Goal: Information Seeking & Learning: Learn about a topic

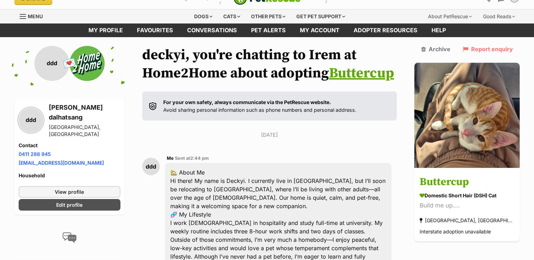
scroll to position [14, 0]
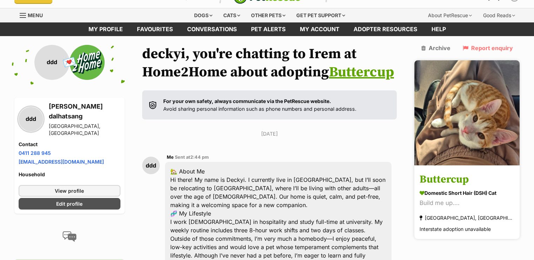
click at [461, 172] on h3 "Buttercup" at bounding box center [466, 180] width 95 height 16
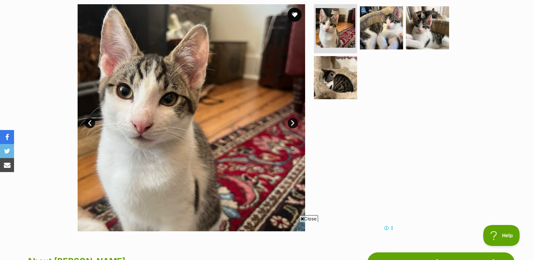
scroll to position [157, 0]
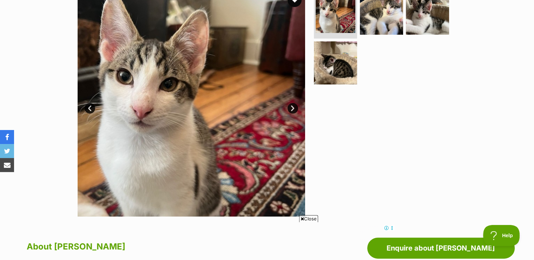
click at [291, 111] on link "Next" at bounding box center [292, 108] width 11 height 11
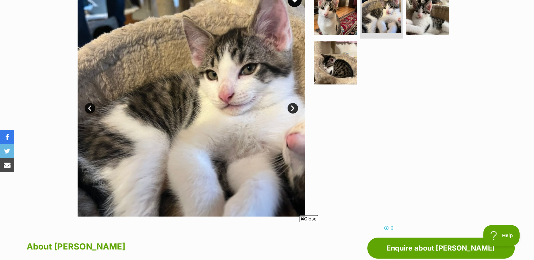
click at [291, 111] on link "Next" at bounding box center [292, 108] width 11 height 11
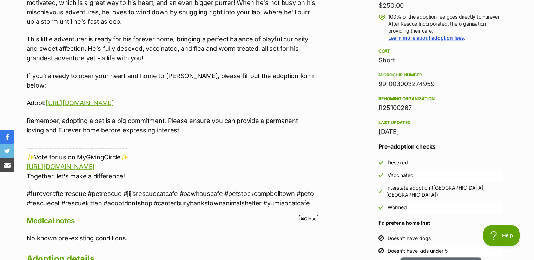
scroll to position [0, 0]
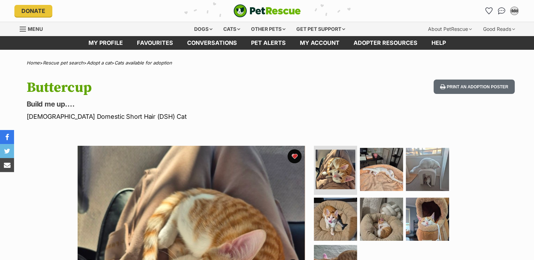
scroll to position [48, 0]
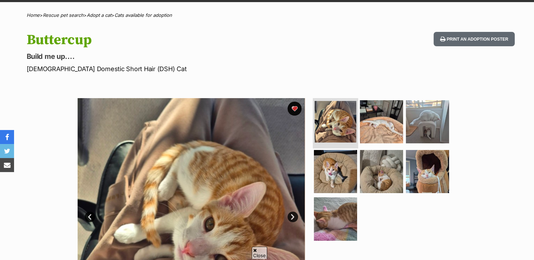
click at [331, 124] on img at bounding box center [335, 122] width 42 height 42
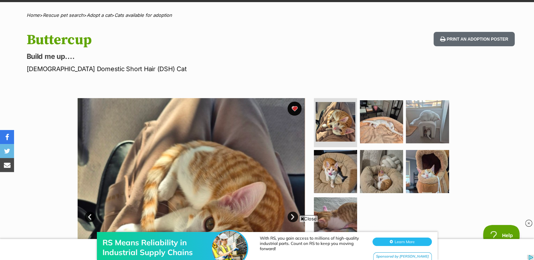
scroll to position [0, 0]
click at [253, 158] on img at bounding box center [191, 211] width 227 height 227
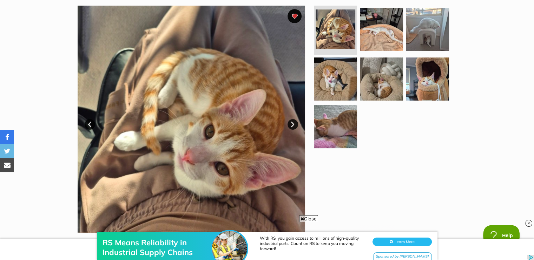
click at [293, 126] on link "Next" at bounding box center [292, 124] width 11 height 11
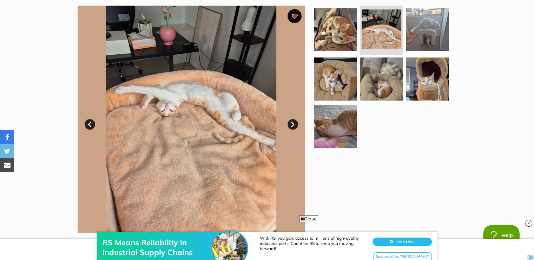
click at [293, 126] on link "Next" at bounding box center [292, 124] width 11 height 11
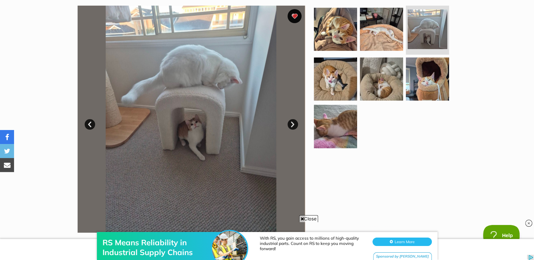
click at [293, 126] on link "Next" at bounding box center [292, 124] width 11 height 11
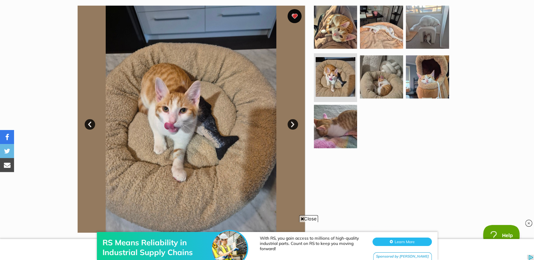
click at [293, 126] on link "Next" at bounding box center [292, 124] width 11 height 11
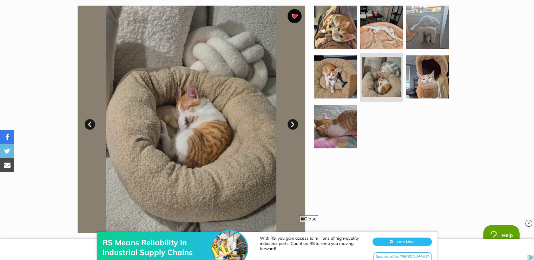
click at [293, 126] on link "Next" at bounding box center [292, 124] width 11 height 11
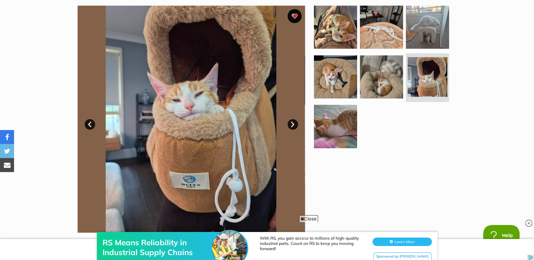
click at [293, 126] on link "Next" at bounding box center [292, 124] width 11 height 11
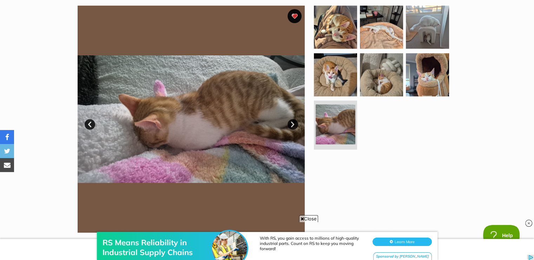
click at [293, 126] on link "Next" at bounding box center [292, 124] width 11 height 11
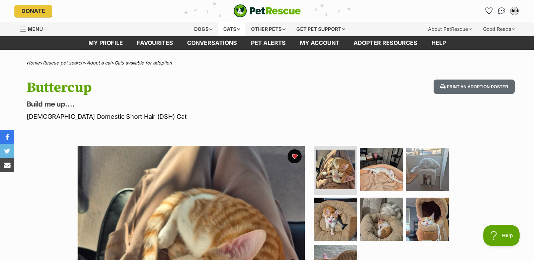
click at [232, 28] on div "Cats" at bounding box center [231, 29] width 27 height 14
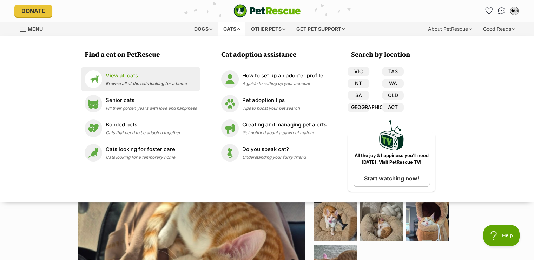
click at [119, 82] on span "Browse all of the cats looking for a home" at bounding box center [146, 83] width 81 height 5
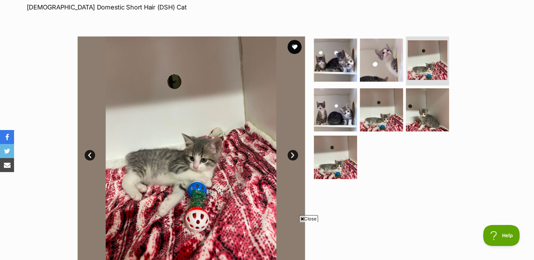
scroll to position [113, 0]
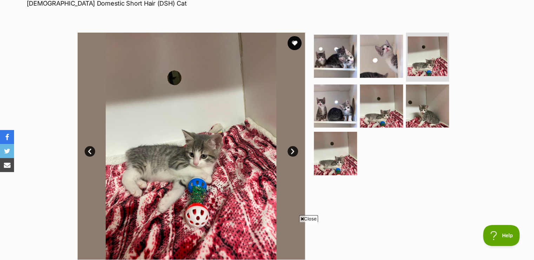
click at [293, 148] on link "Next" at bounding box center [292, 151] width 11 height 11
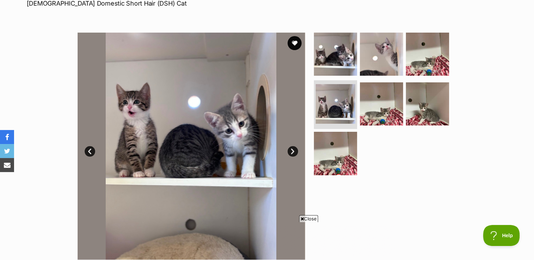
click at [293, 148] on link "Next" at bounding box center [292, 151] width 11 height 11
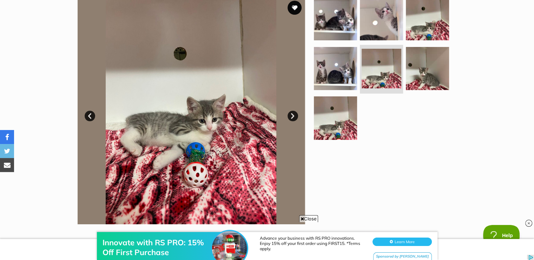
scroll to position [0, 0]
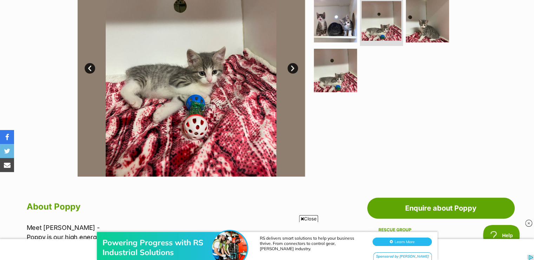
click at [293, 65] on link "Next" at bounding box center [292, 68] width 11 height 11
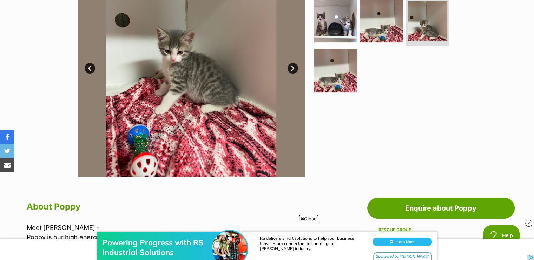
click at [293, 65] on link "Next" at bounding box center [292, 68] width 11 height 11
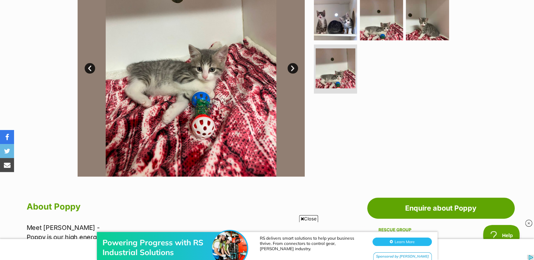
click at [293, 65] on link "Next" at bounding box center [292, 68] width 11 height 11
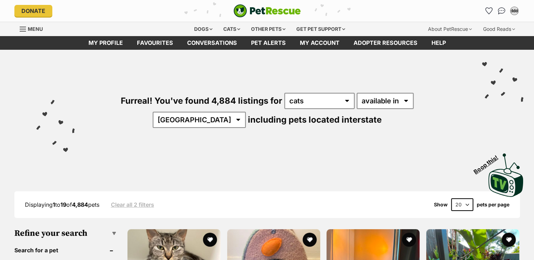
scroll to position [38, 0]
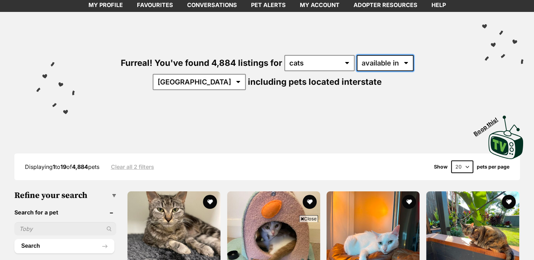
click at [357, 63] on select "available in located in" at bounding box center [385, 63] width 57 height 16
select select "disabled"
click at [357, 55] on select "available in located in" at bounding box center [385, 63] width 57 height 16
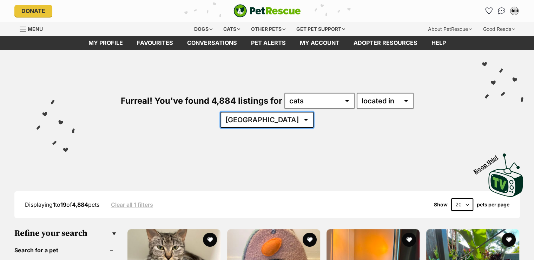
click at [313, 112] on select "[GEOGRAPHIC_DATA] [GEOGRAPHIC_DATA] [GEOGRAPHIC_DATA] [GEOGRAPHIC_DATA] [GEOGRA…" at bounding box center [266, 120] width 93 height 16
select select "[GEOGRAPHIC_DATA]"
click at [313, 112] on select "[GEOGRAPHIC_DATA] [GEOGRAPHIC_DATA] [GEOGRAPHIC_DATA] [GEOGRAPHIC_DATA] [GEOGRA…" at bounding box center [266, 120] width 93 height 16
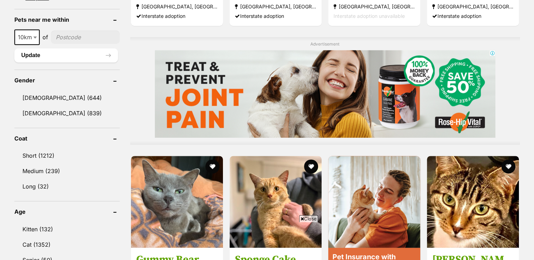
scroll to position [537, 0]
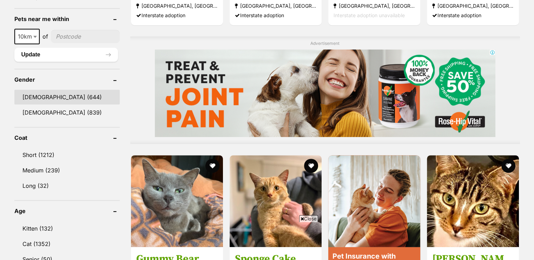
click at [48, 90] on link "Male (644)" at bounding box center [66, 97] width 105 height 15
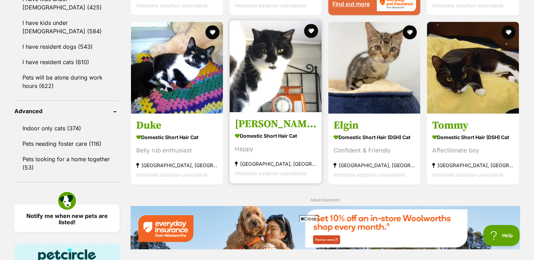
scroll to position [846, 0]
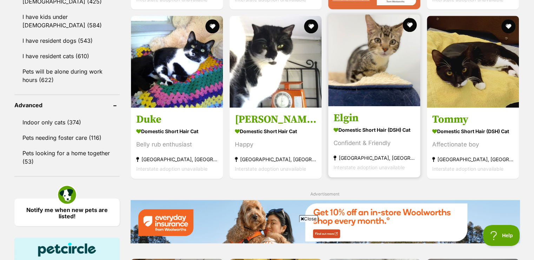
click at [364, 61] on img at bounding box center [374, 60] width 92 height 92
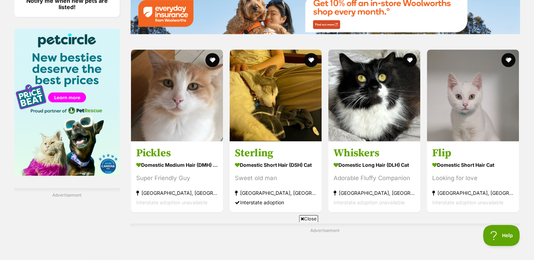
scroll to position [1056, 0]
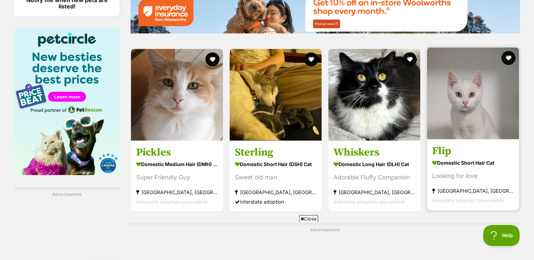
click at [473, 87] on img at bounding box center [473, 93] width 92 height 92
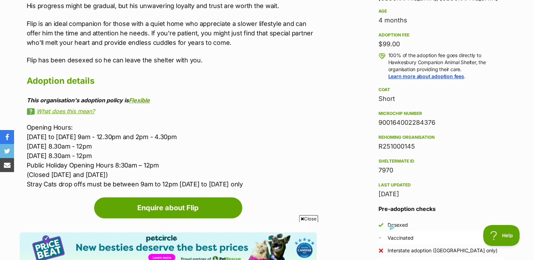
scroll to position [489, 0]
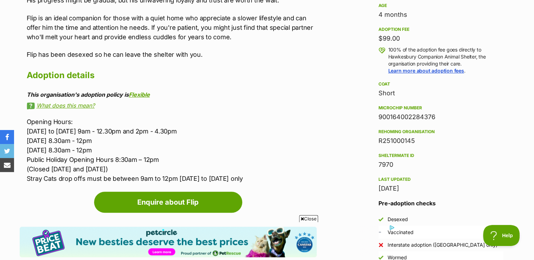
click at [69, 104] on link "What does this mean?" at bounding box center [172, 105] width 290 height 6
